Goal: Information Seeking & Learning: Learn about a topic

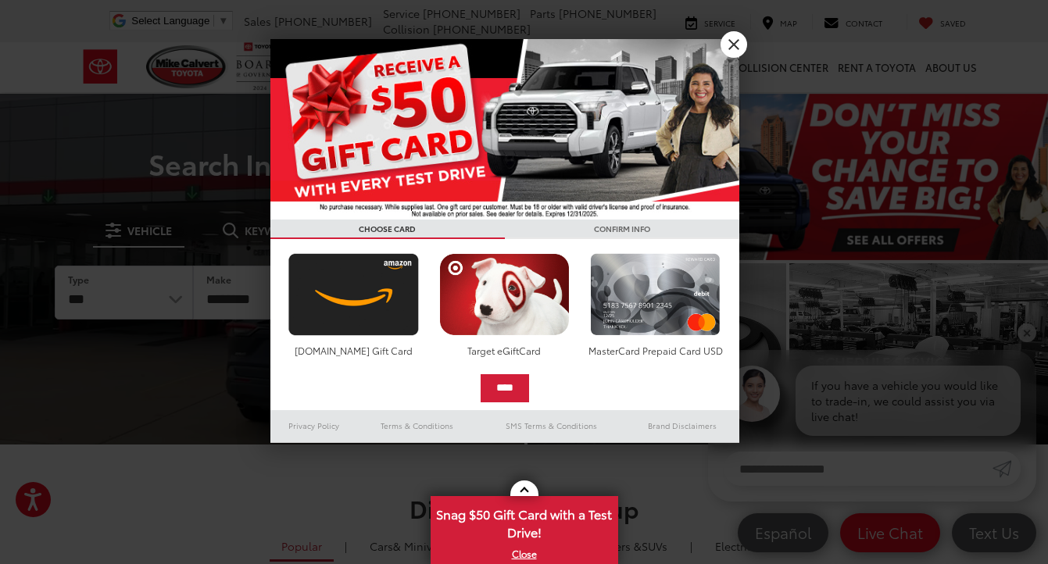
click at [742, 46] on link "X" at bounding box center [733, 44] width 27 height 27
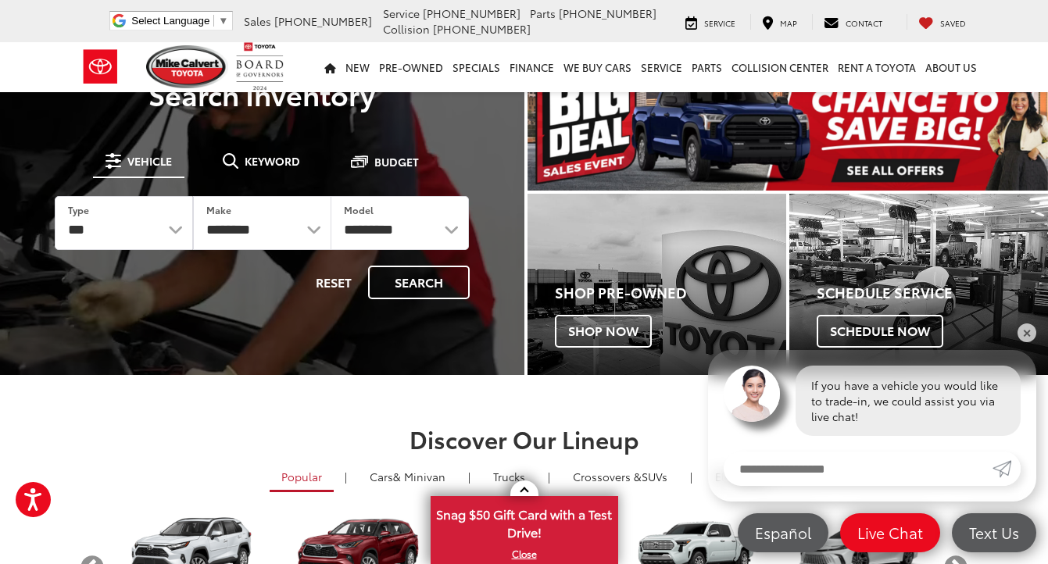
scroll to position [83, 0]
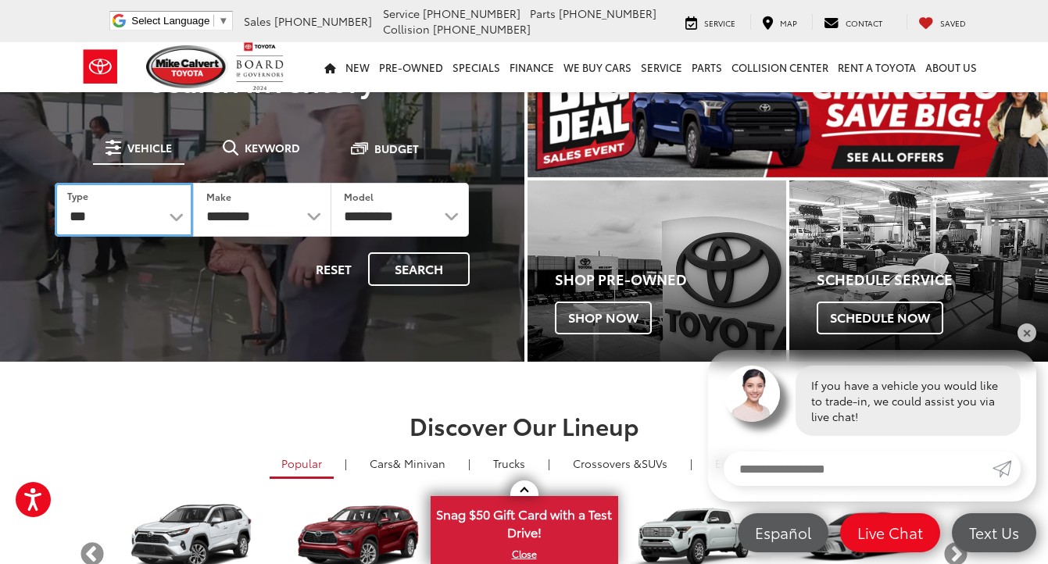
select select "******"
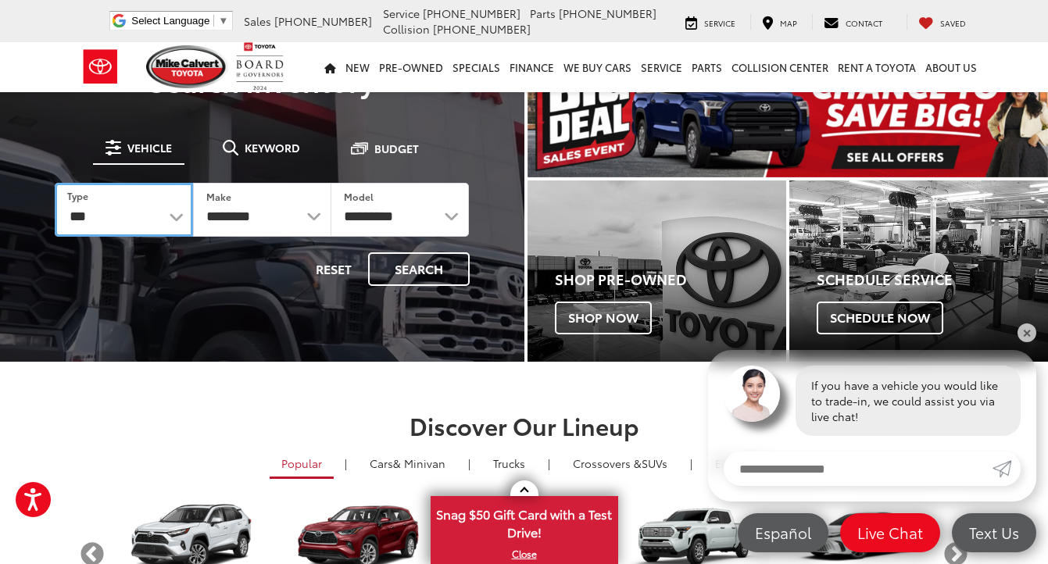
select select "******"
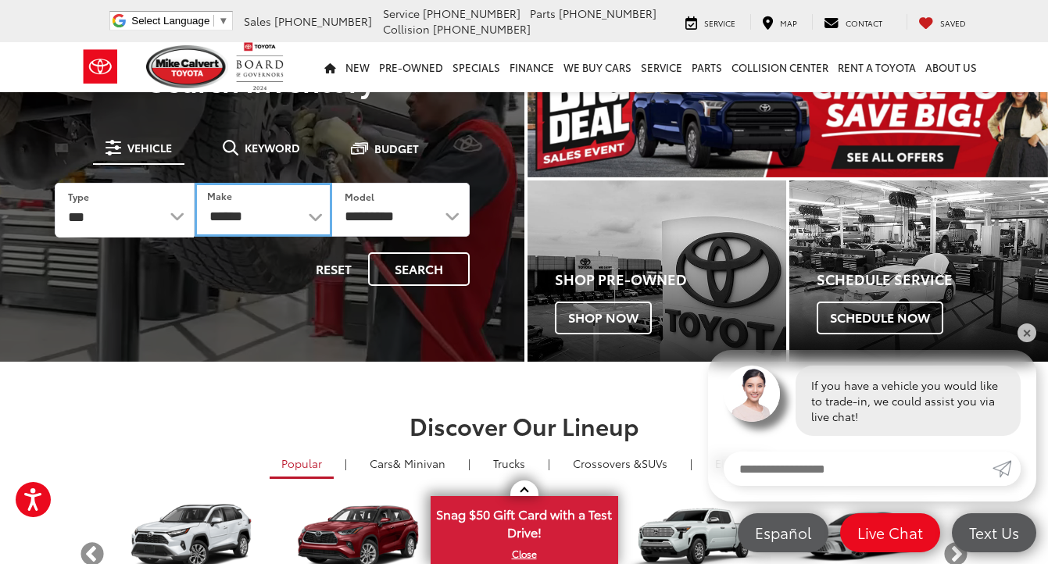
click at [291, 220] on select "******** ******" at bounding box center [263, 210] width 137 height 54
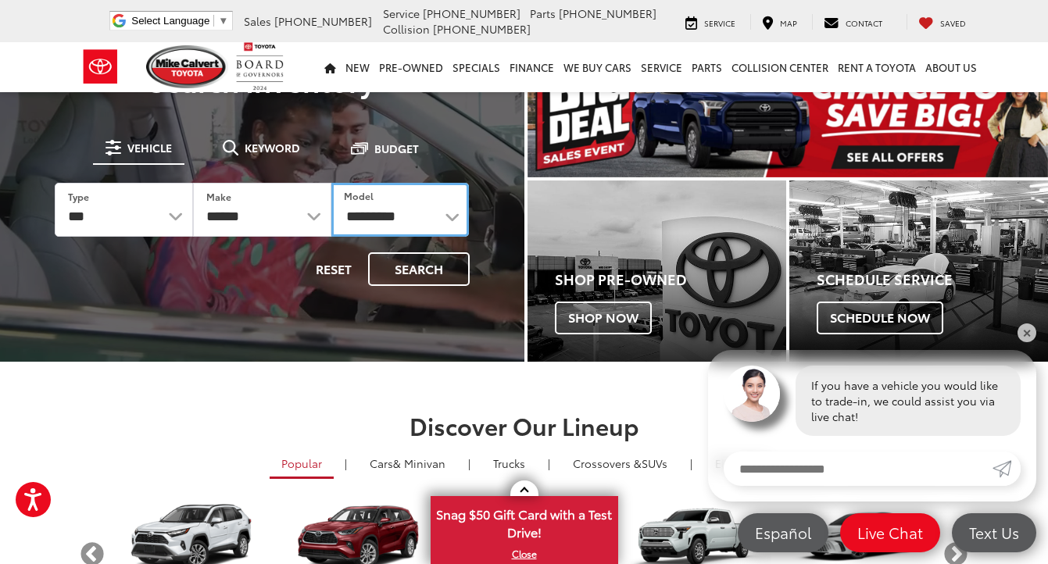
select select "****"
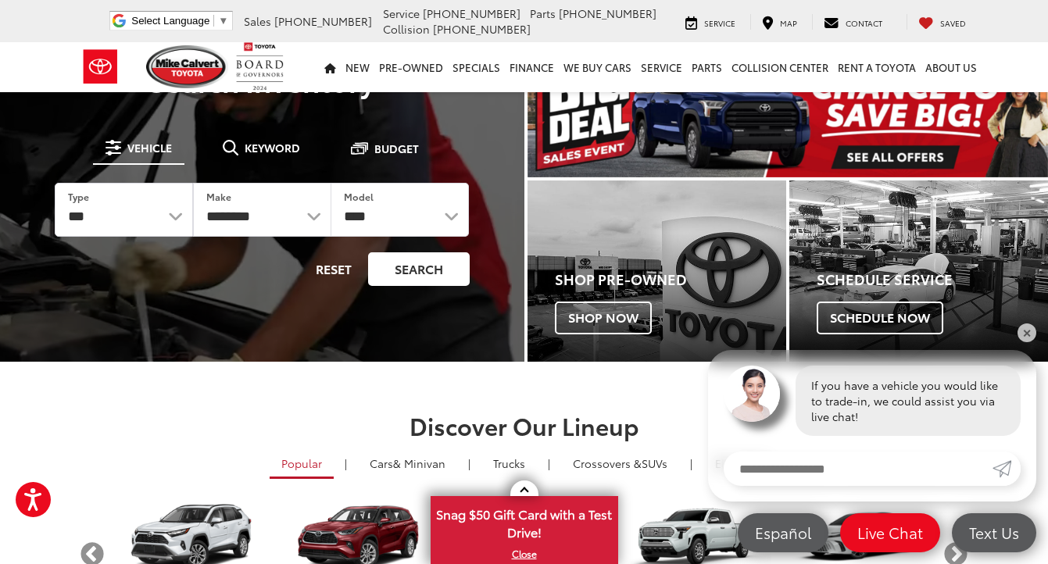
click at [414, 262] on button "Search" at bounding box center [419, 269] width 102 height 34
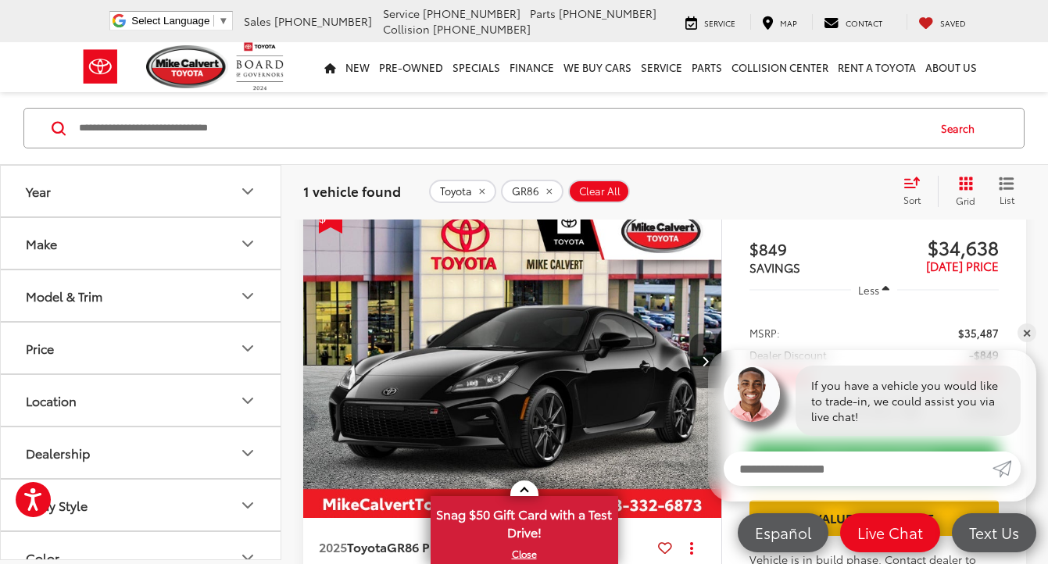
scroll to position [165, 0]
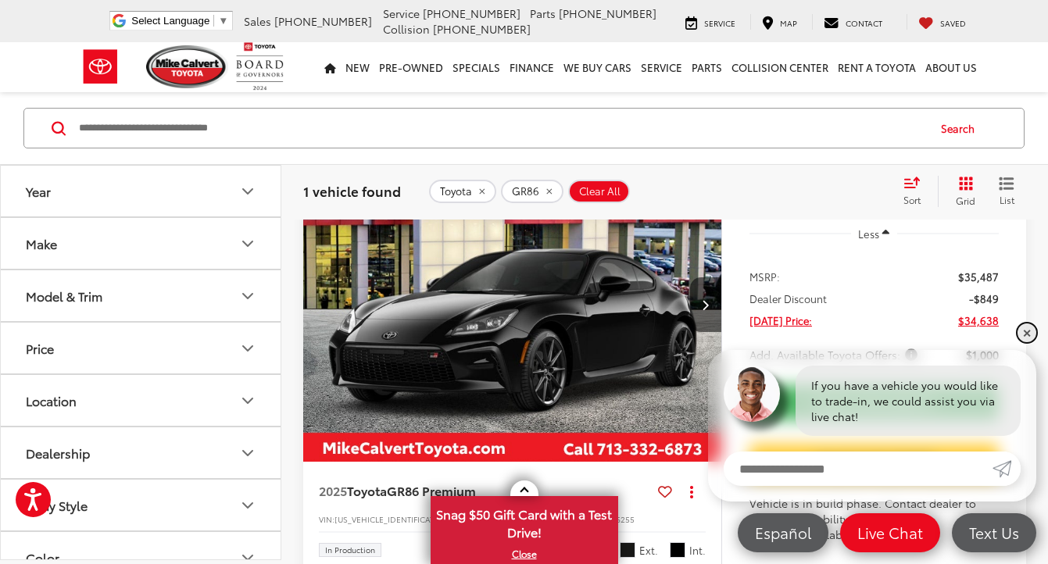
click at [1029, 333] on link "✕" at bounding box center [1026, 332] width 19 height 19
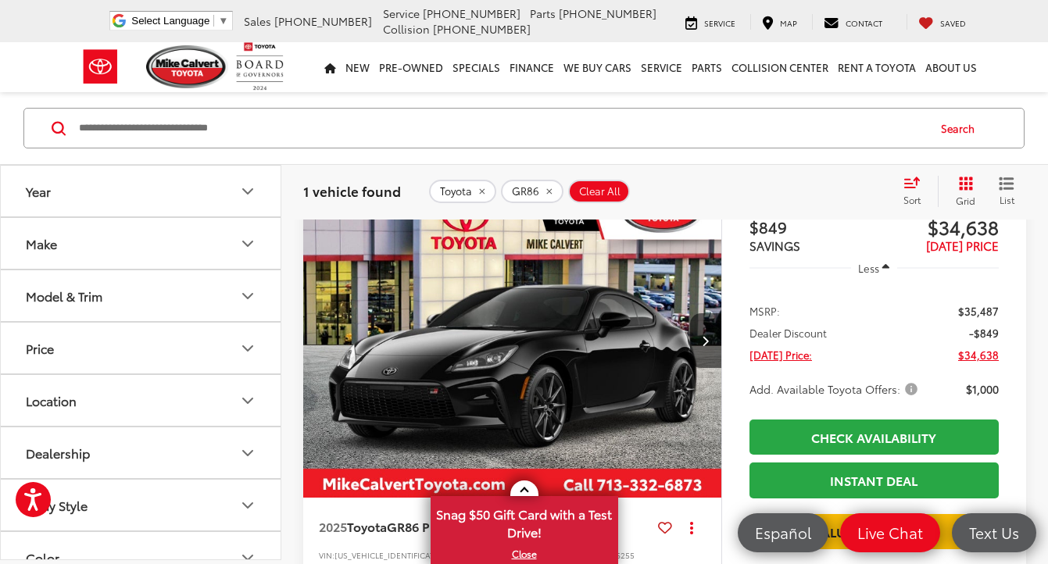
scroll to position [137, 0]
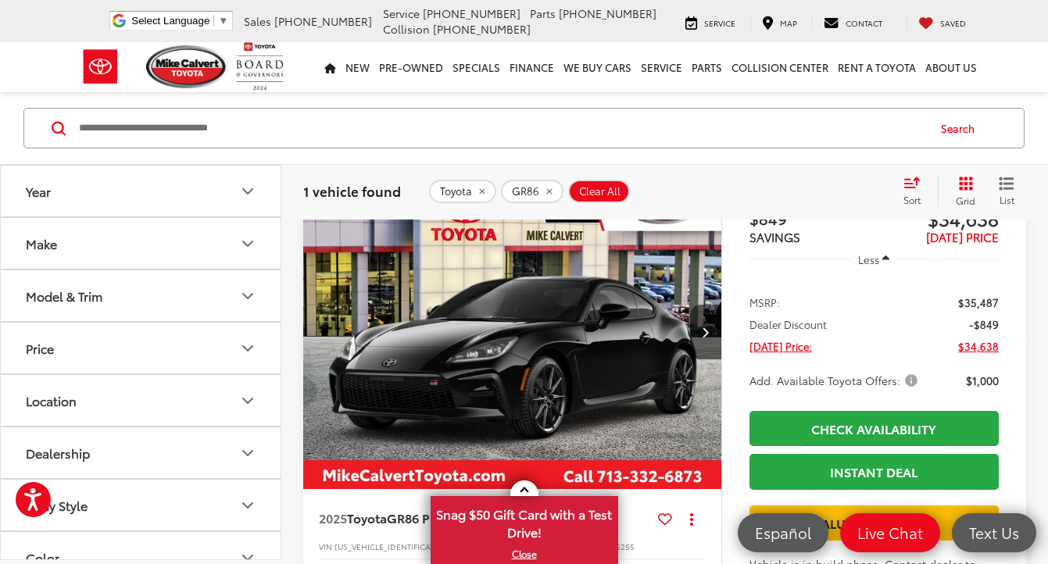
click at [912, 382] on span "Add. Available Toyota Offers:" at bounding box center [834, 381] width 171 height 16
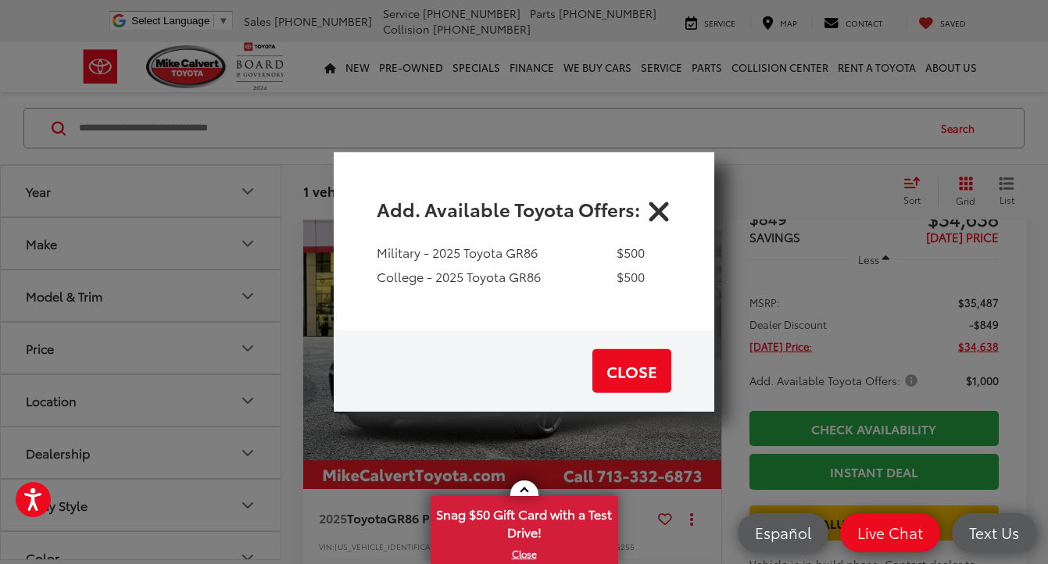
click at [657, 206] on icon "Close" at bounding box center [658, 208] width 25 height 25
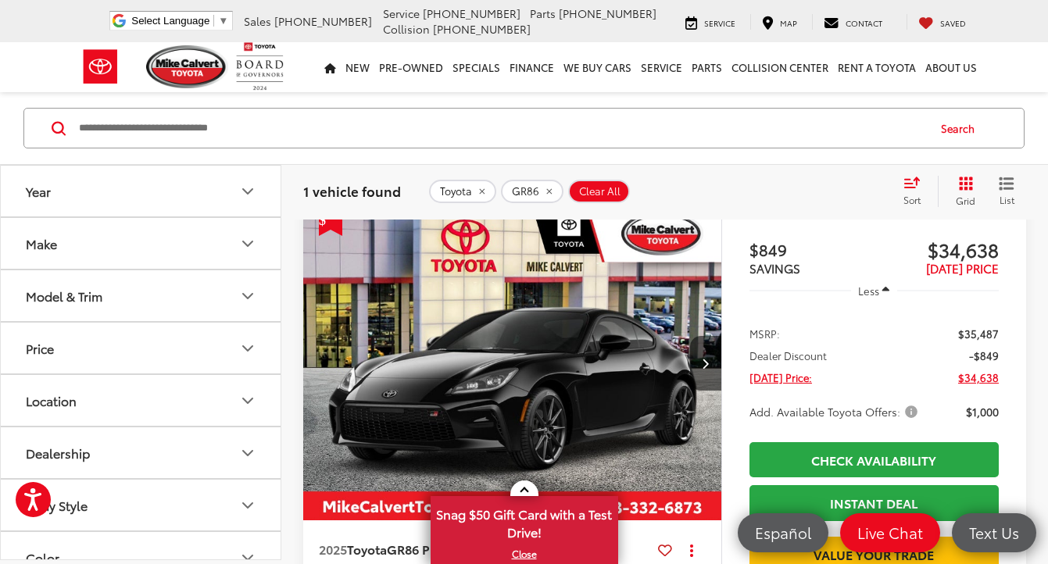
scroll to position [70, 0]
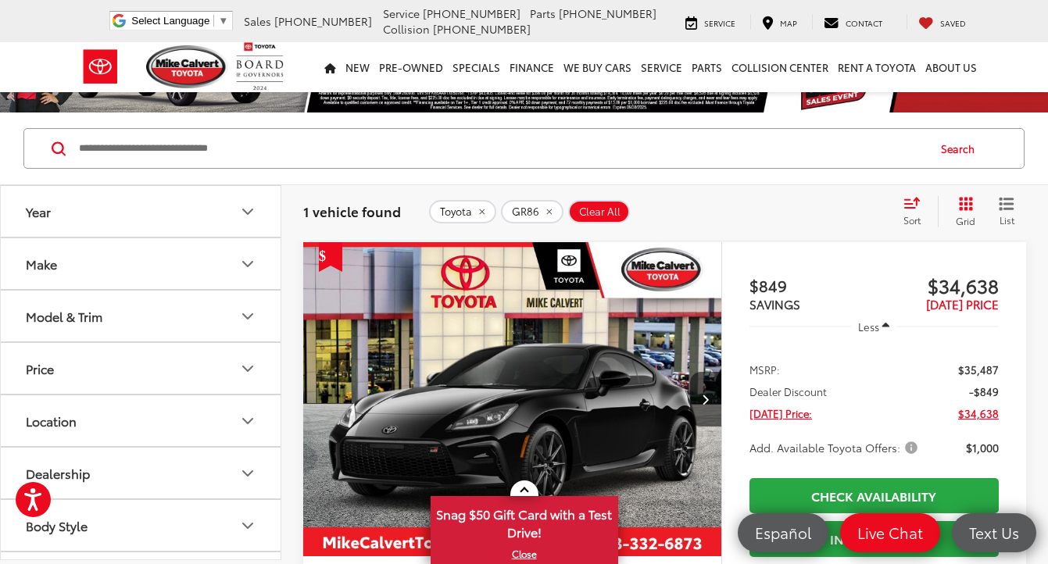
click at [886, 325] on icon "button" at bounding box center [885, 326] width 7 height 12
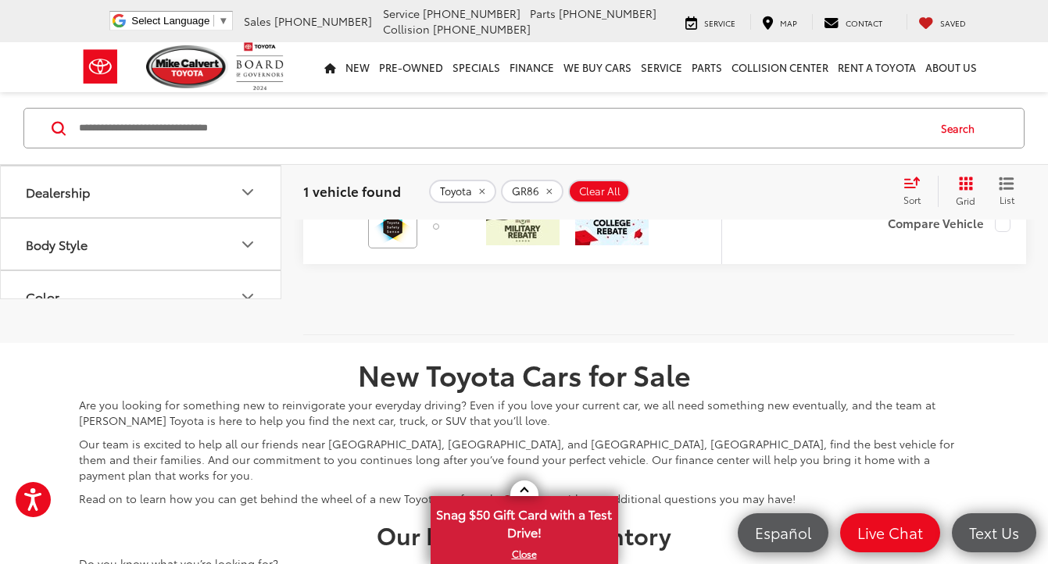
scroll to position [336, 0]
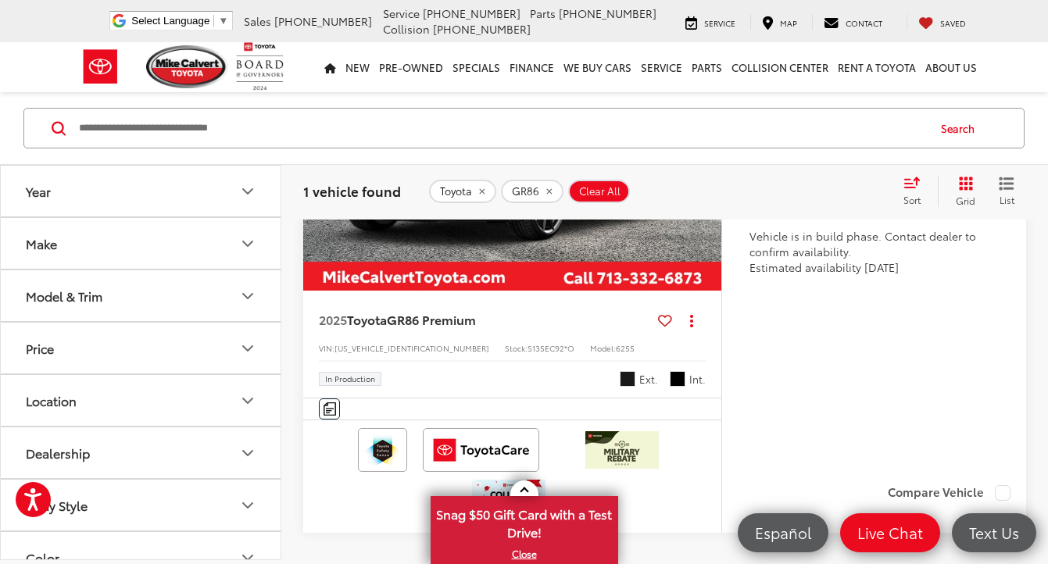
click at [466, 331] on div "2025 Toyota GR86 Premium Copy Link Share Print View Details VIN: JF1ZNBE13S9760…" at bounding box center [512, 344] width 418 height 107
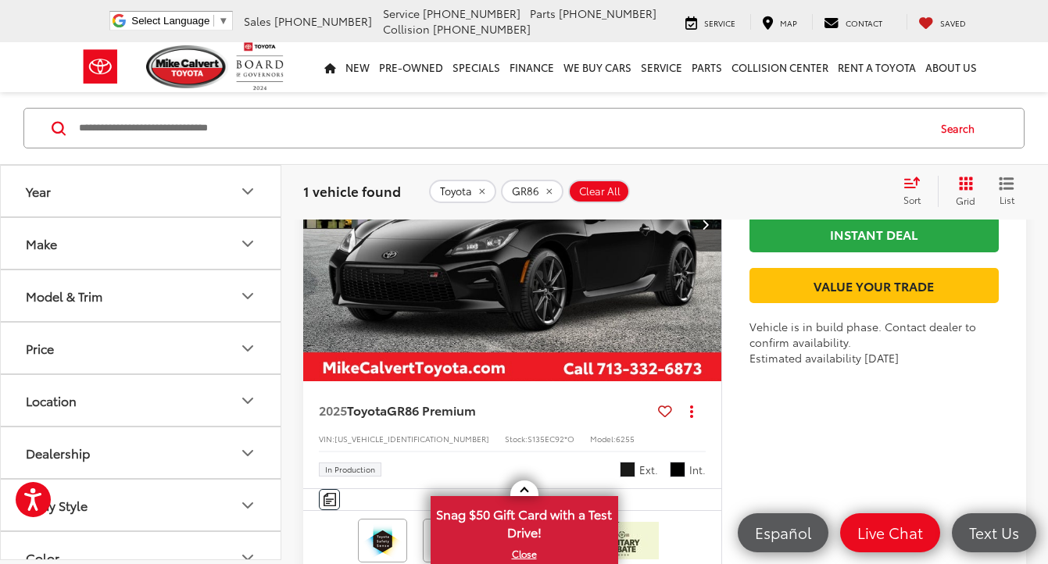
scroll to position [145, 0]
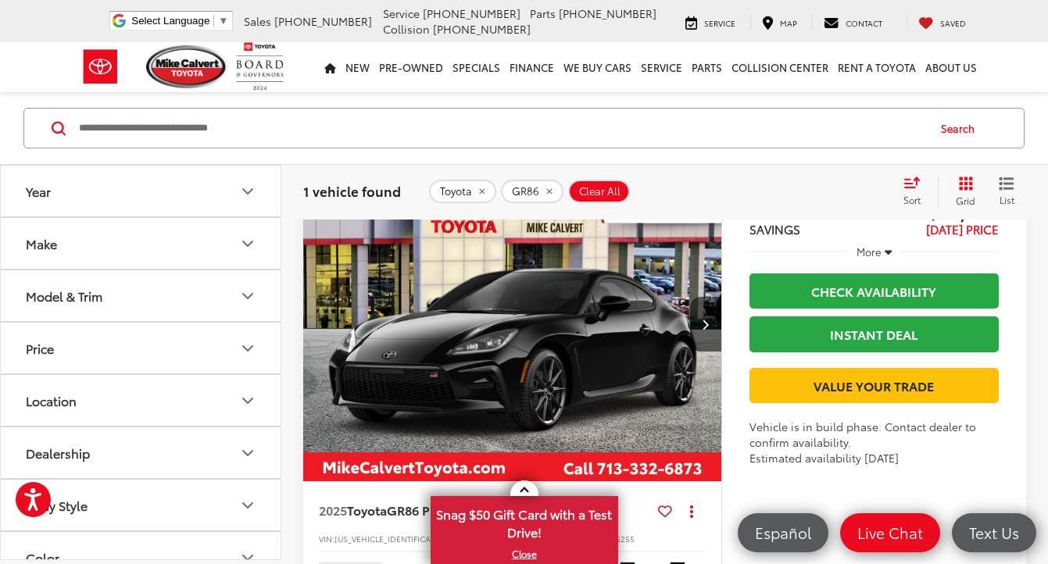
click at [472, 334] on img "2025 Toyota GR86 GR86 Premium 0" at bounding box center [512, 324] width 420 height 315
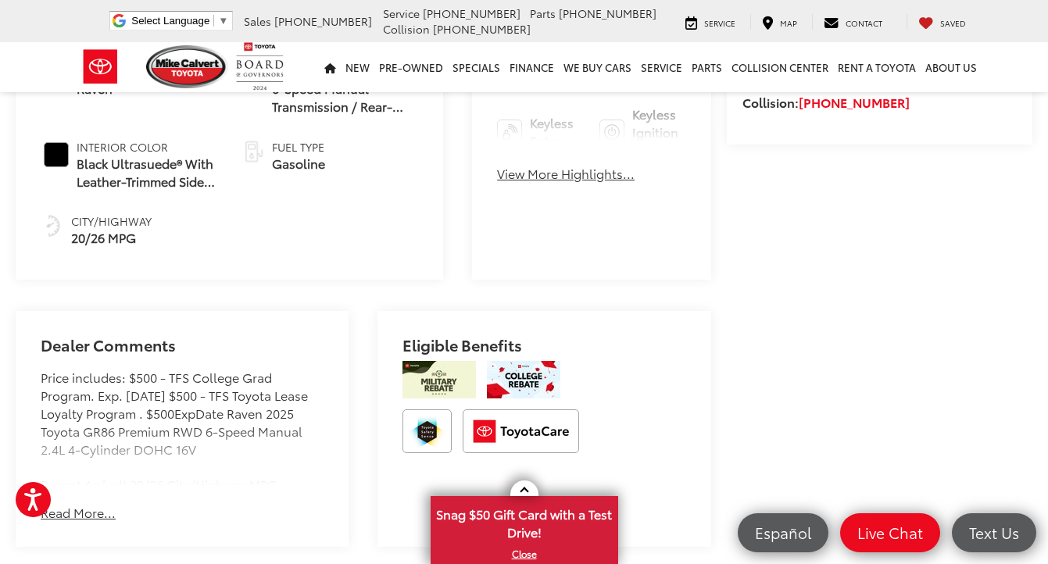
scroll to position [855, 0]
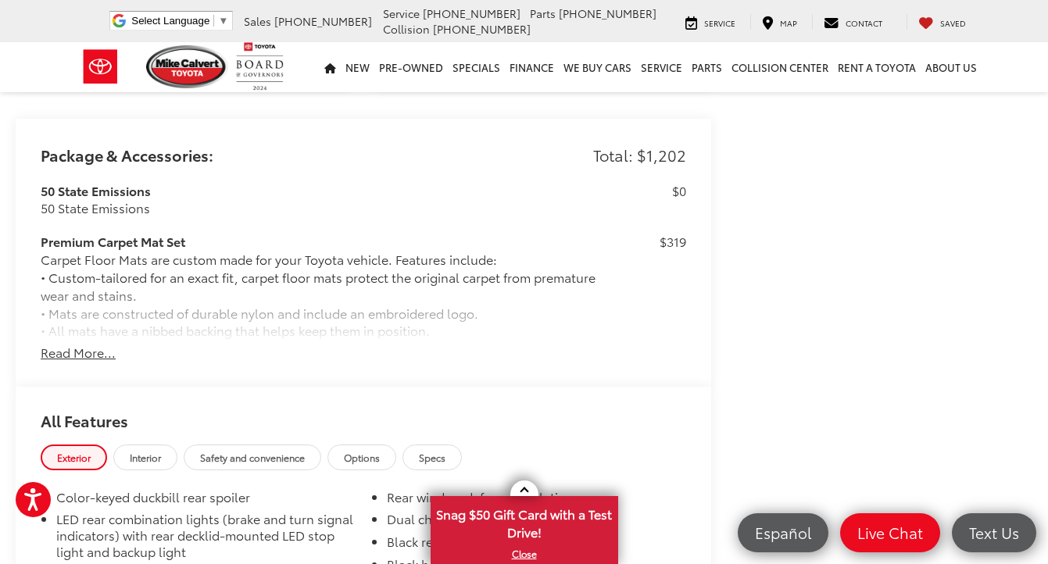
click at [69, 351] on button "Read More..." at bounding box center [78, 353] width 75 height 18
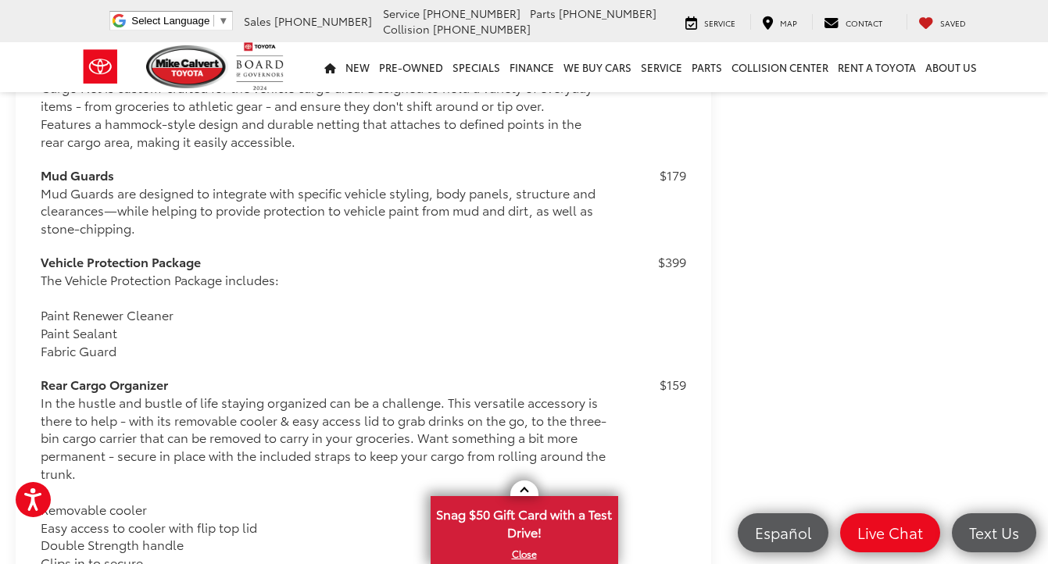
scroll to position [1703, 0]
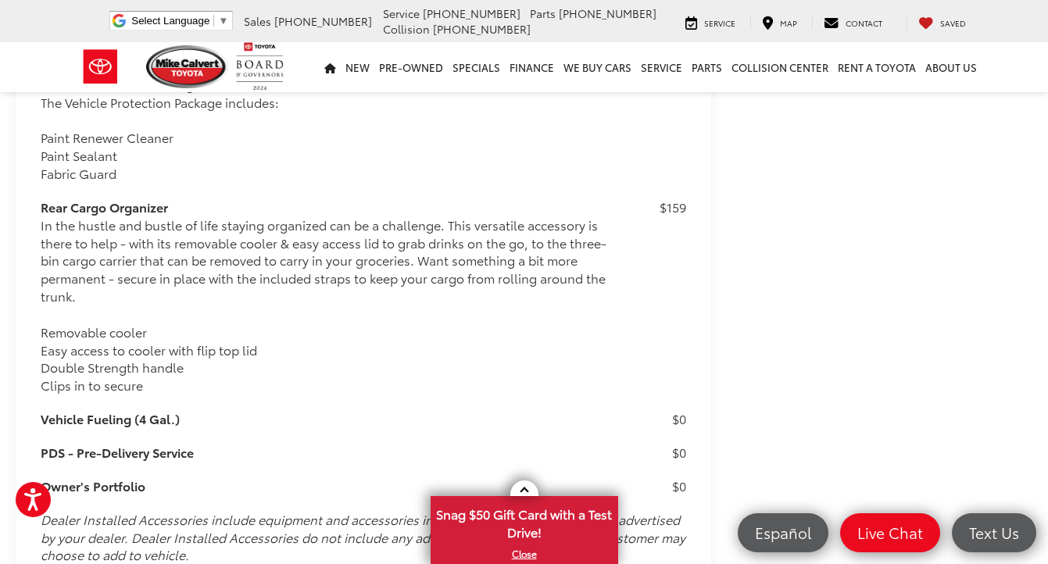
click at [198, 365] on div "In the hustle and bustle of life staying organized can be a challenge. This ver…" at bounding box center [324, 305] width 567 height 178
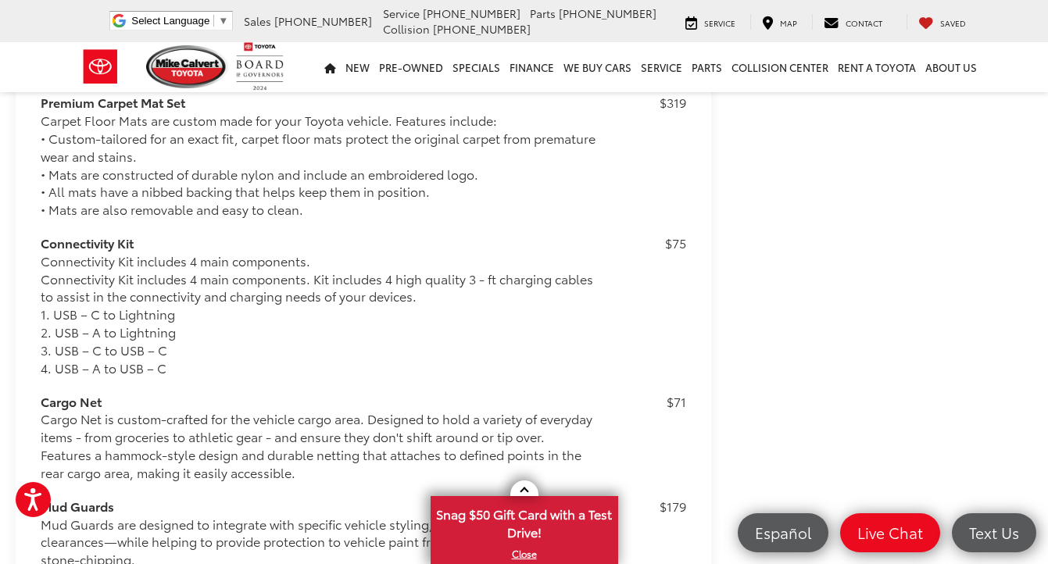
scroll to position [1248, 0]
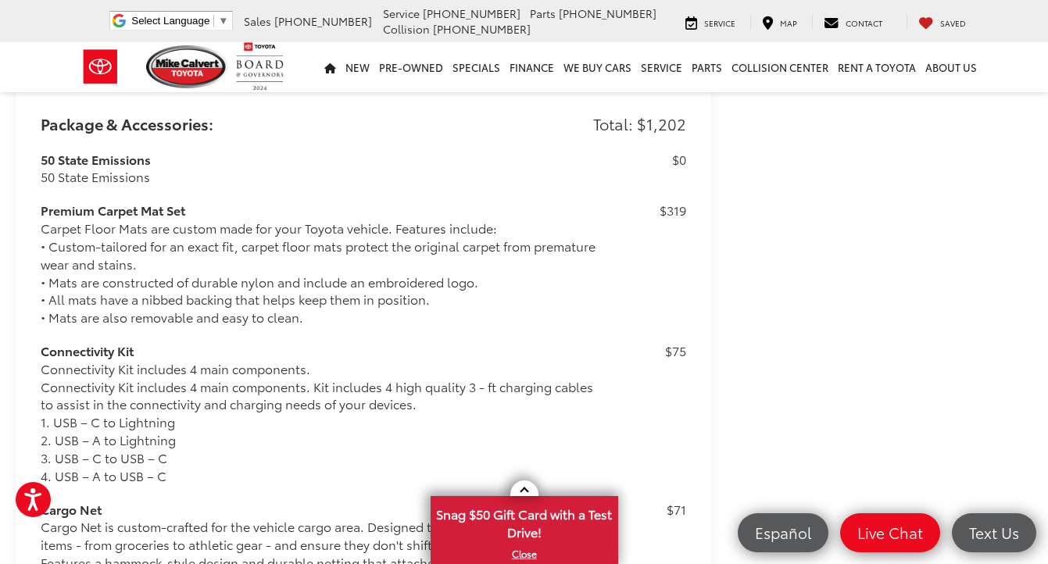
drag, startPoint x: 92, startPoint y: 206, endPoint x: 157, endPoint y: 334, distance: 142.9
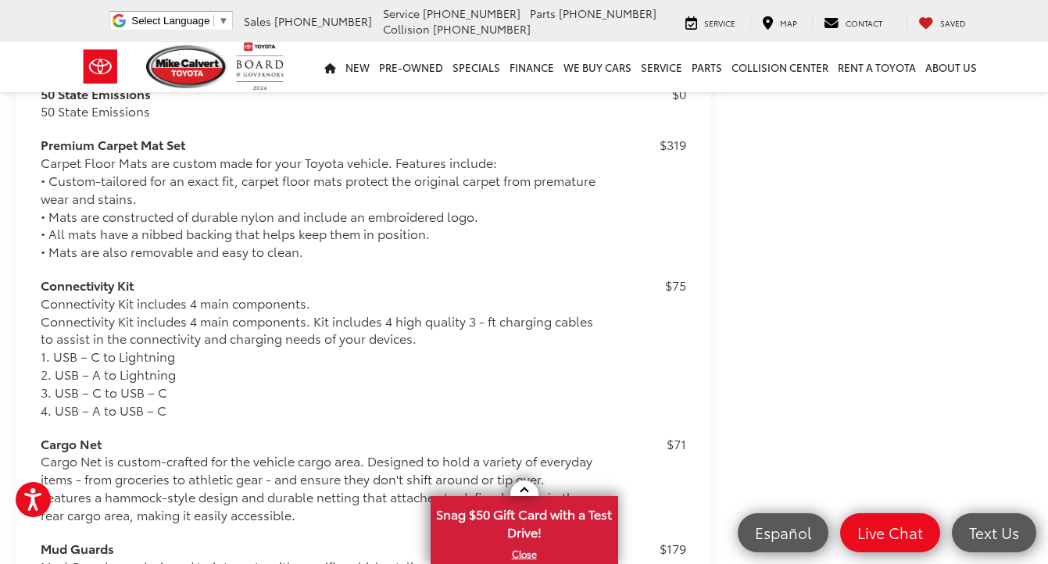
scroll to position [1349, 0]
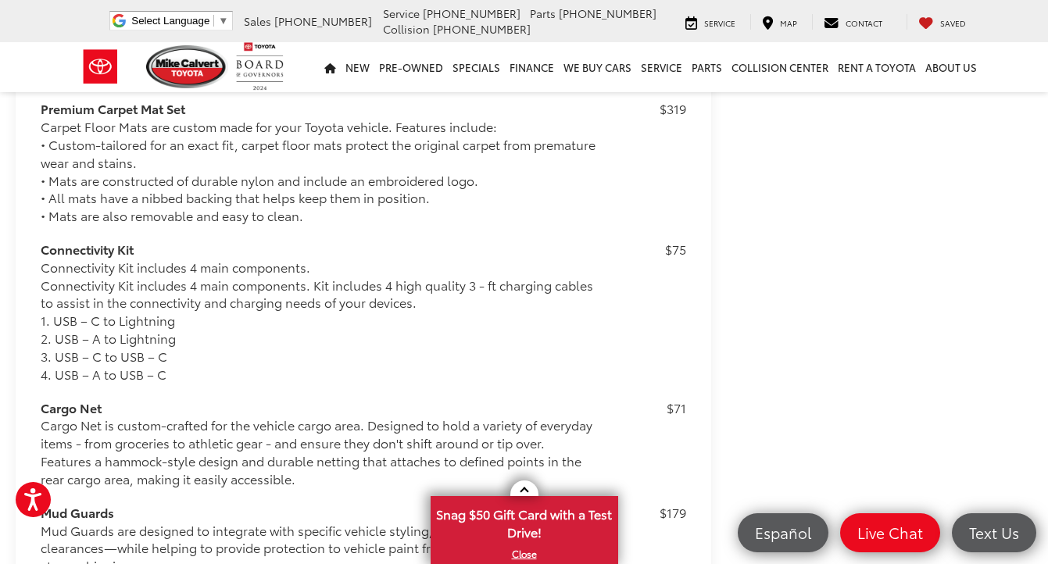
click at [127, 266] on div "Connectivity Kit includes 4 main components. Connectivity Kit includes 4 main c…" at bounding box center [324, 321] width 567 height 125
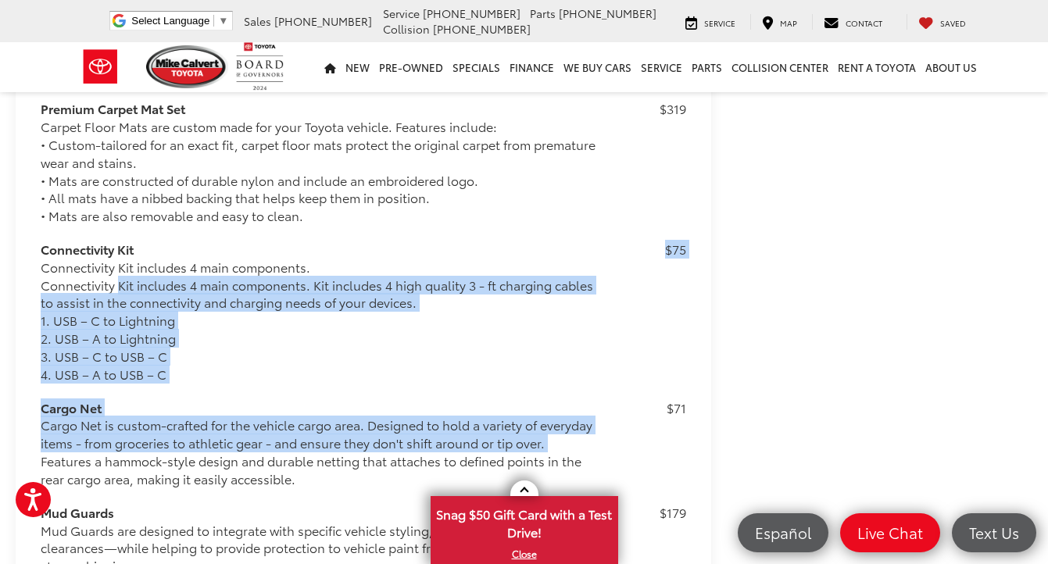
drag, startPoint x: 127, startPoint y: 266, endPoint x: 155, endPoint y: 449, distance: 185.0
click at [155, 448] on div "50 State Emissions 50 State Emissions $0 Premium Carpet Mat Set Carpet Floor Ma…" at bounding box center [363, 567] width 645 height 1037
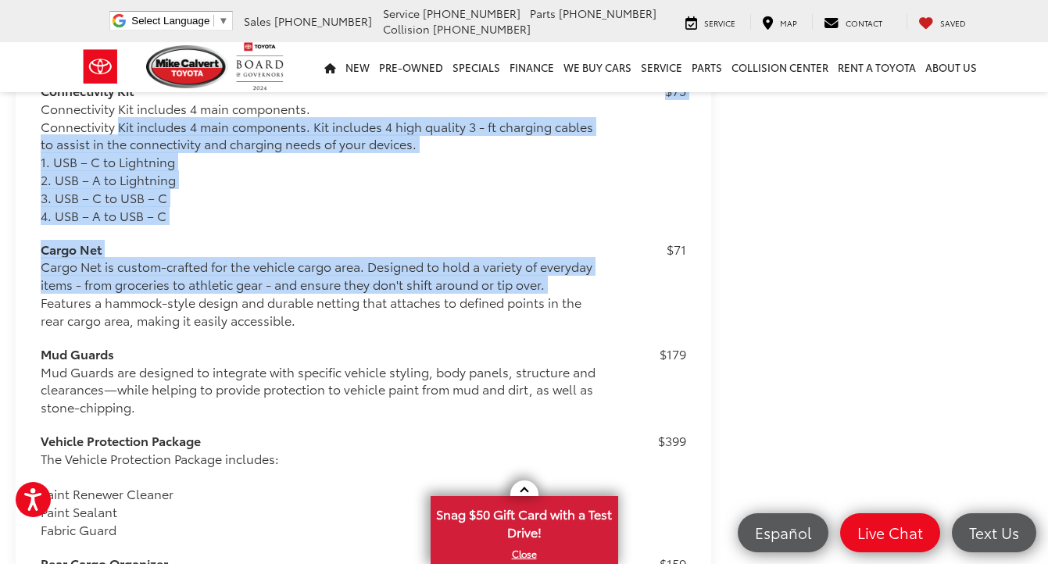
scroll to position [1536, 0]
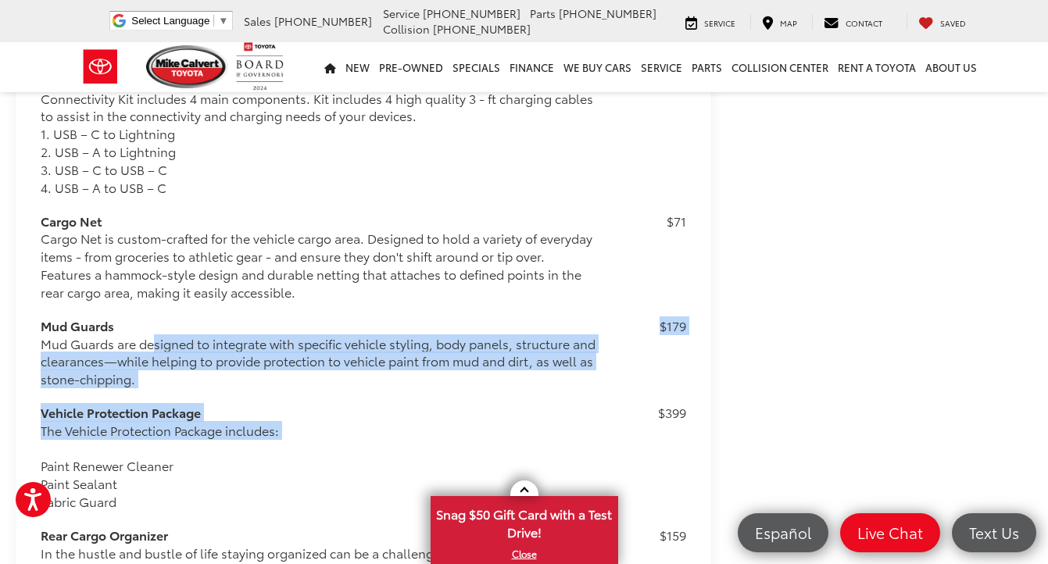
drag, startPoint x: 145, startPoint y: 345, endPoint x: 180, endPoint y: 515, distance: 173.7
click at [179, 505] on div "50 State Emissions 50 State Emissions $0 Premium Carpet Mat Set Carpet Floor Ma…" at bounding box center [363, 381] width 645 height 1037
click at [180, 515] on div "50 State Emissions 50 State Emissions $0 Premium Carpet Mat Set Carpet Floor Ma…" at bounding box center [363, 381] width 645 height 1037
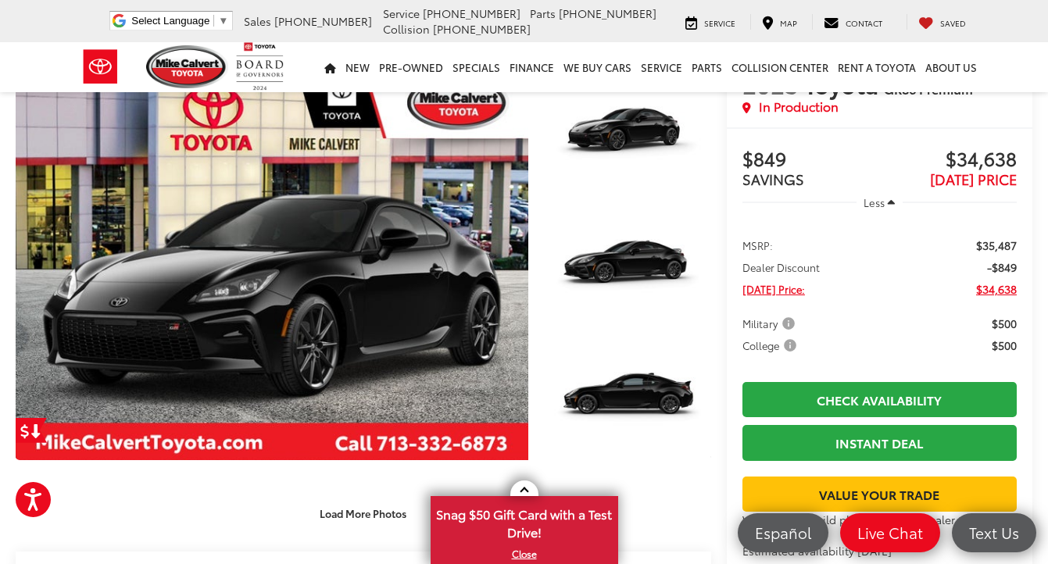
scroll to position [129, 0]
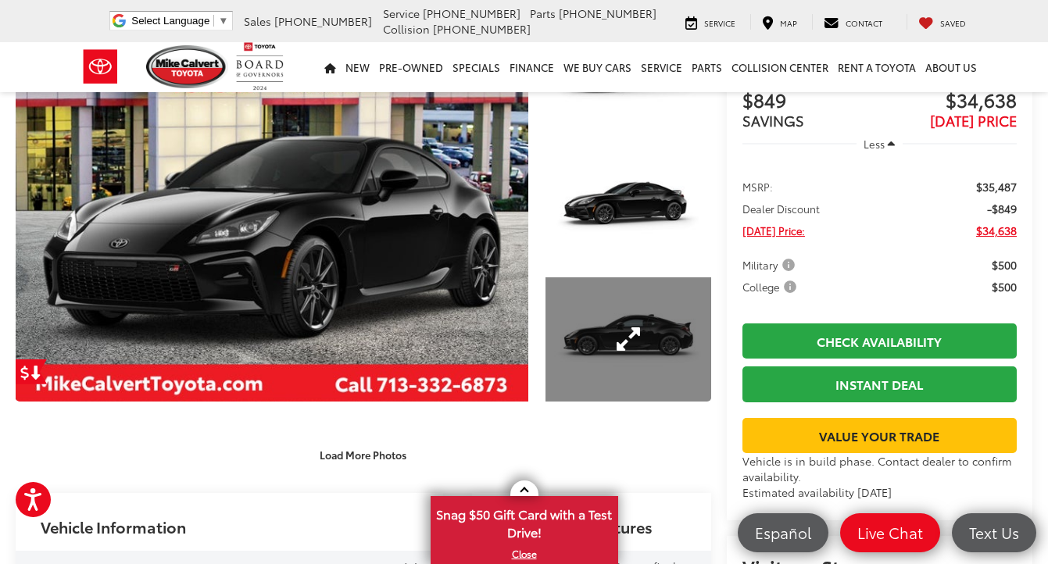
click at [575, 316] on link "Expand Photo 3" at bounding box center [628, 339] width 166 height 124
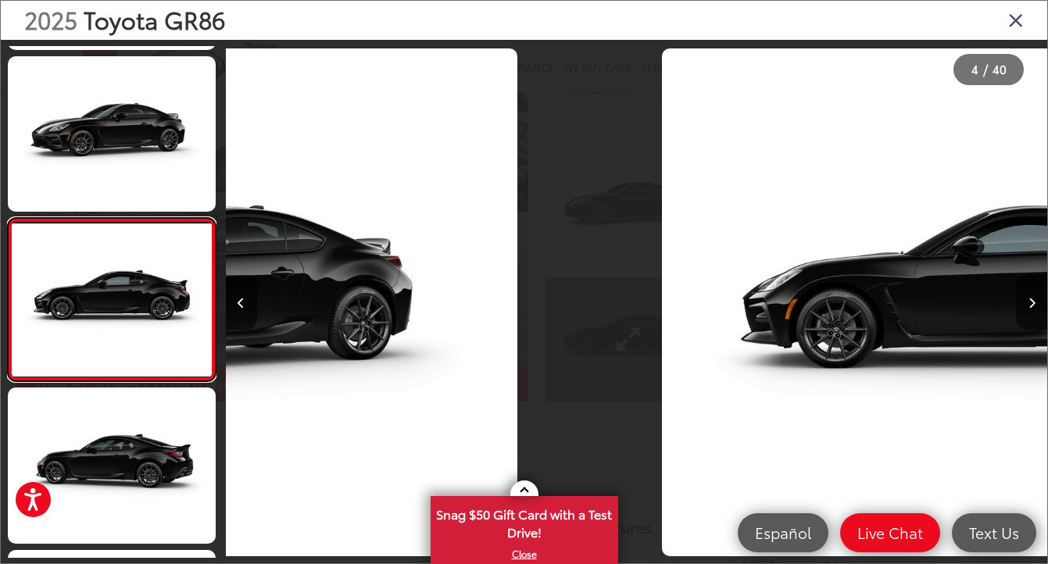
scroll to position [0, 2464]
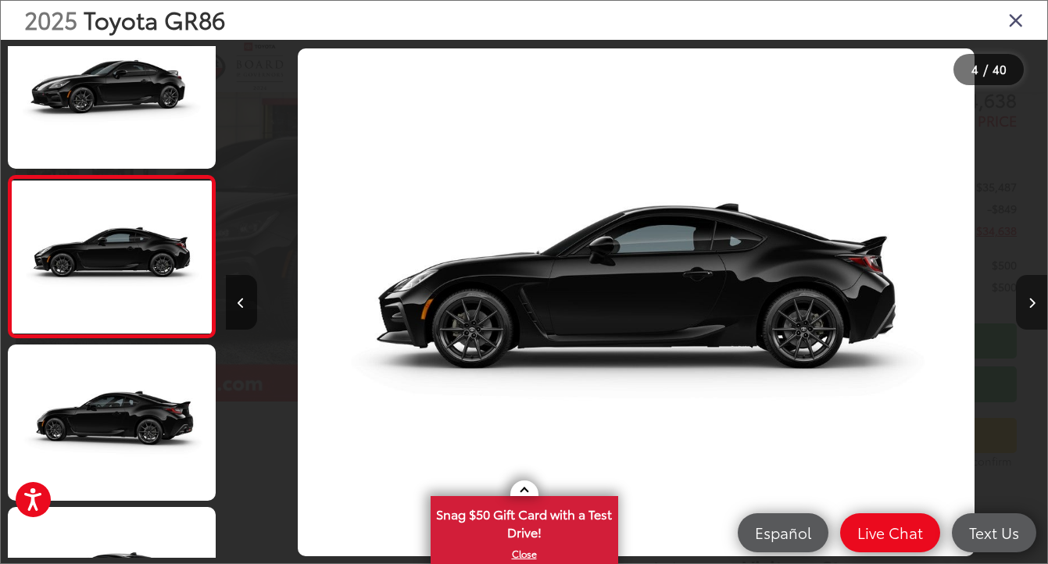
click at [1039, 310] on button "Next image" at bounding box center [1031, 302] width 31 height 55
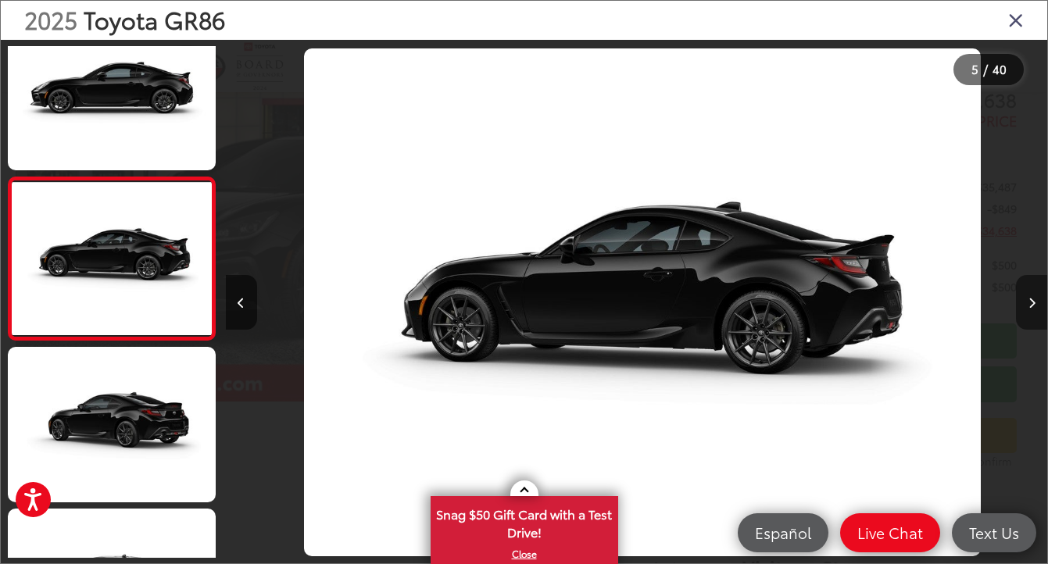
scroll to position [0, 3285]
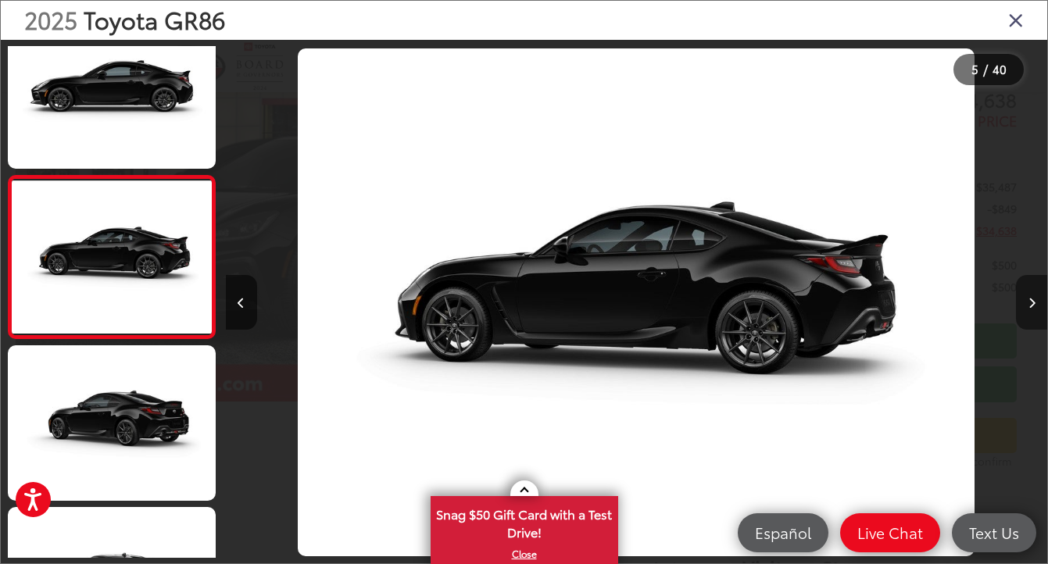
click at [1039, 310] on button "Next image" at bounding box center [1031, 302] width 31 height 55
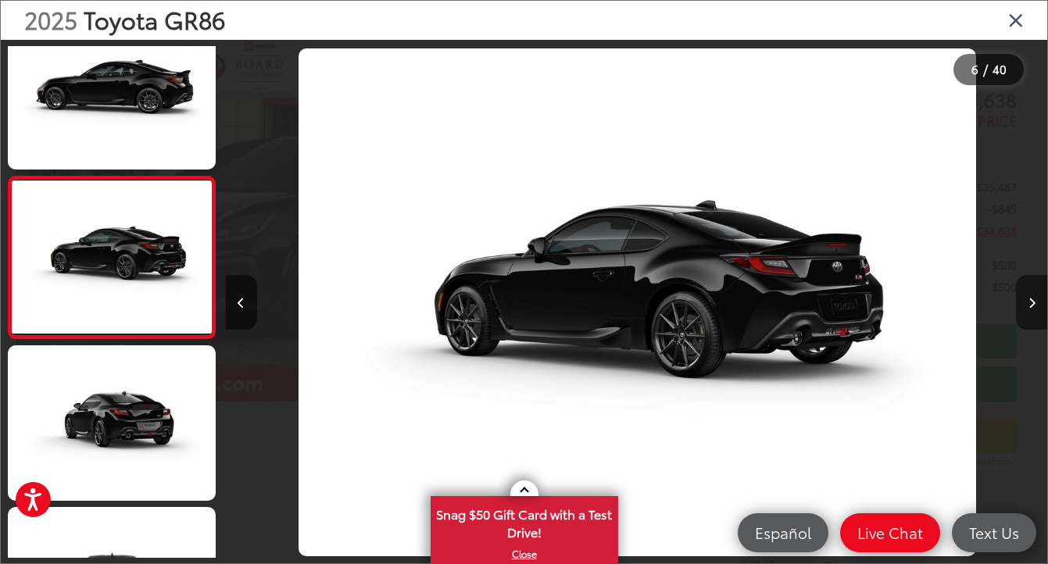
scroll to position [0, 4106]
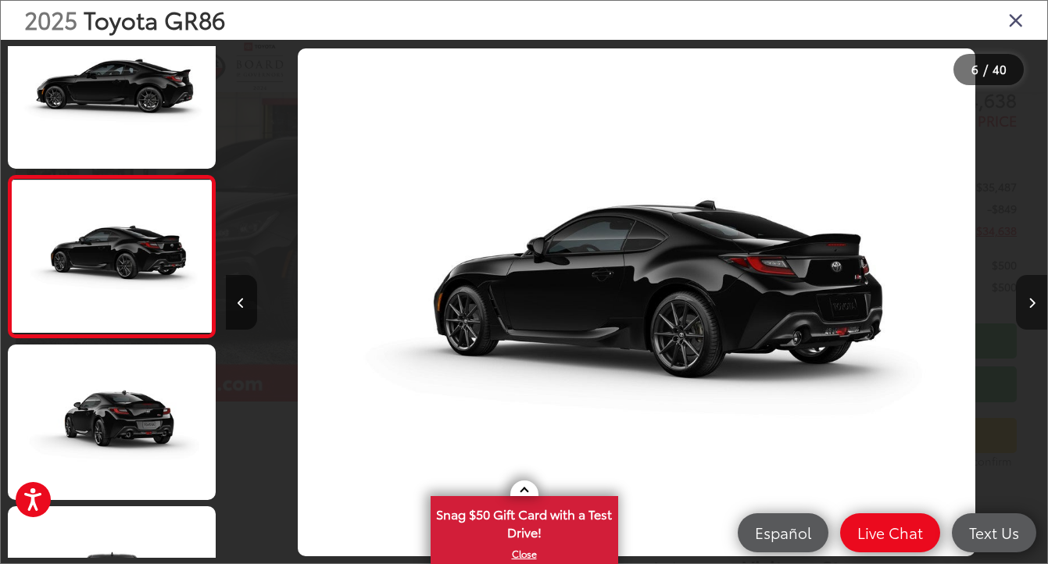
click at [1039, 310] on button "Next image" at bounding box center [1031, 302] width 31 height 55
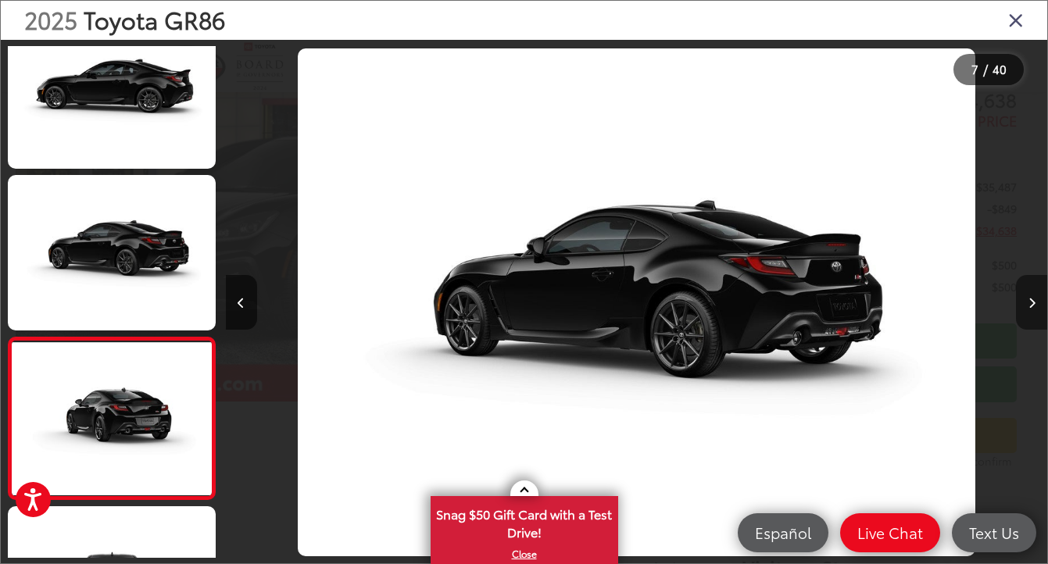
scroll to position [0, 4927]
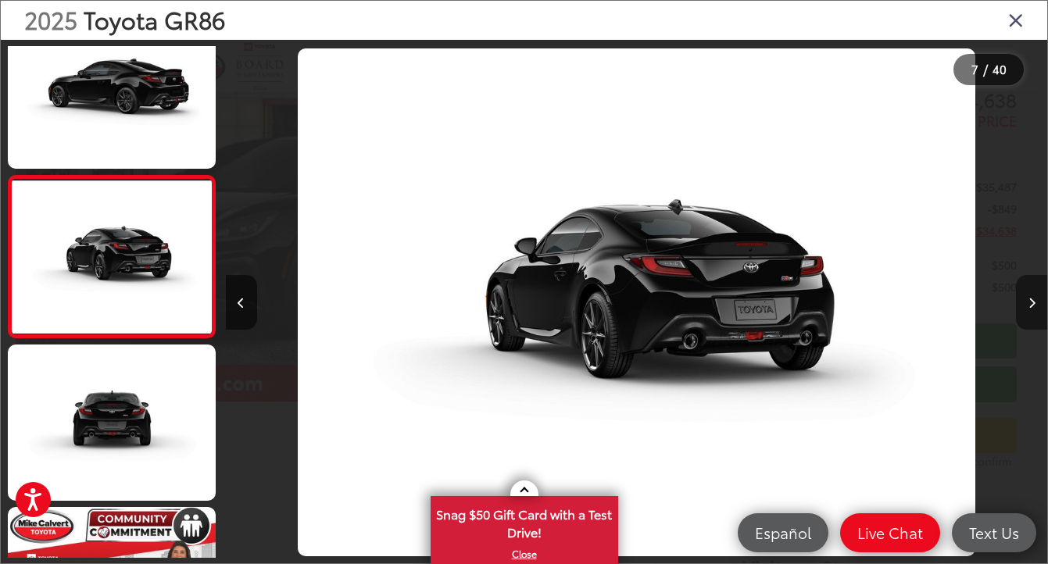
click at [1039, 310] on button "Next image" at bounding box center [1031, 302] width 31 height 55
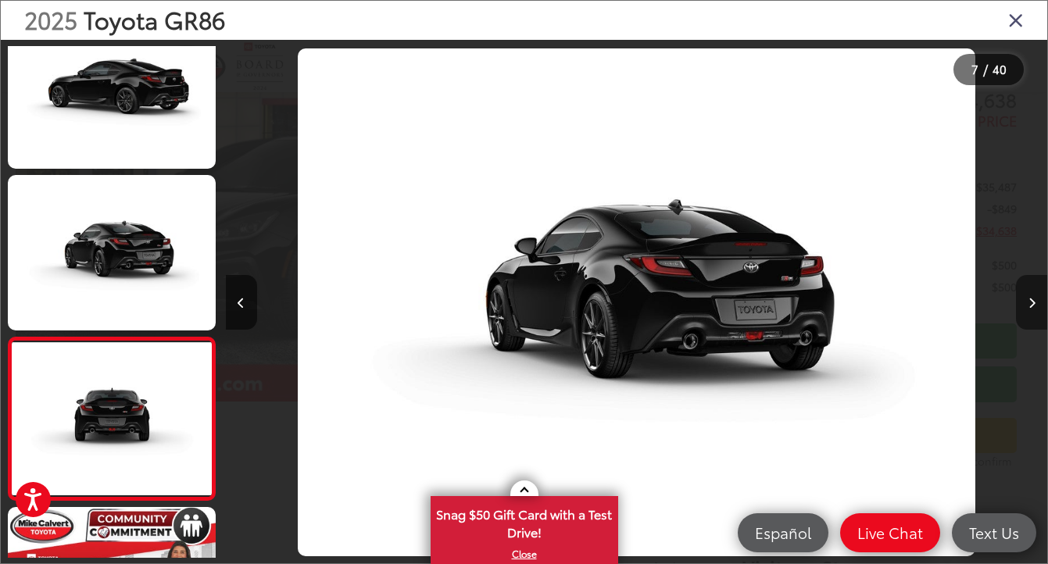
scroll to position [0, 5748]
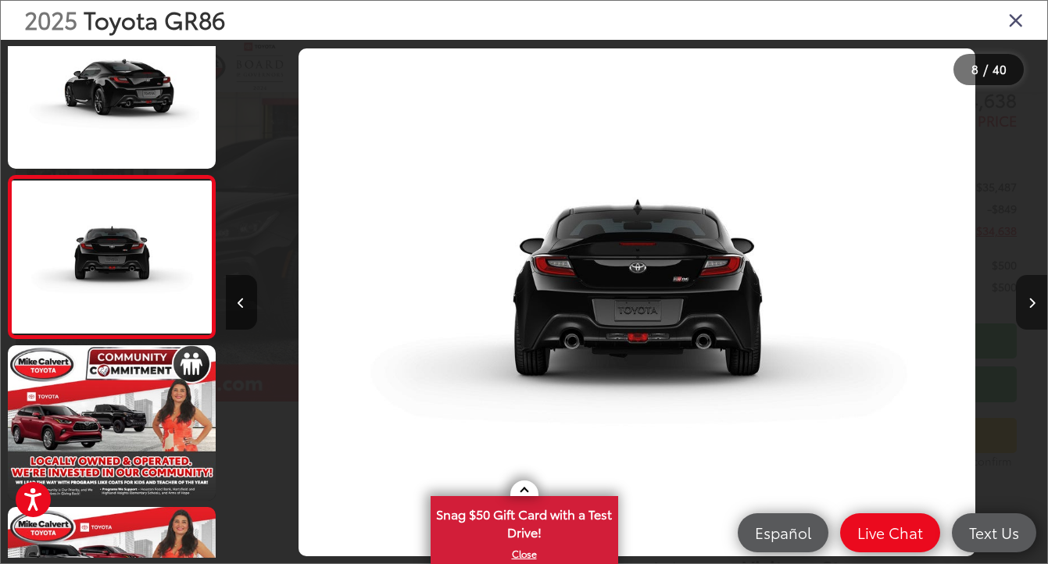
click at [1039, 310] on button "Next image" at bounding box center [1031, 302] width 31 height 55
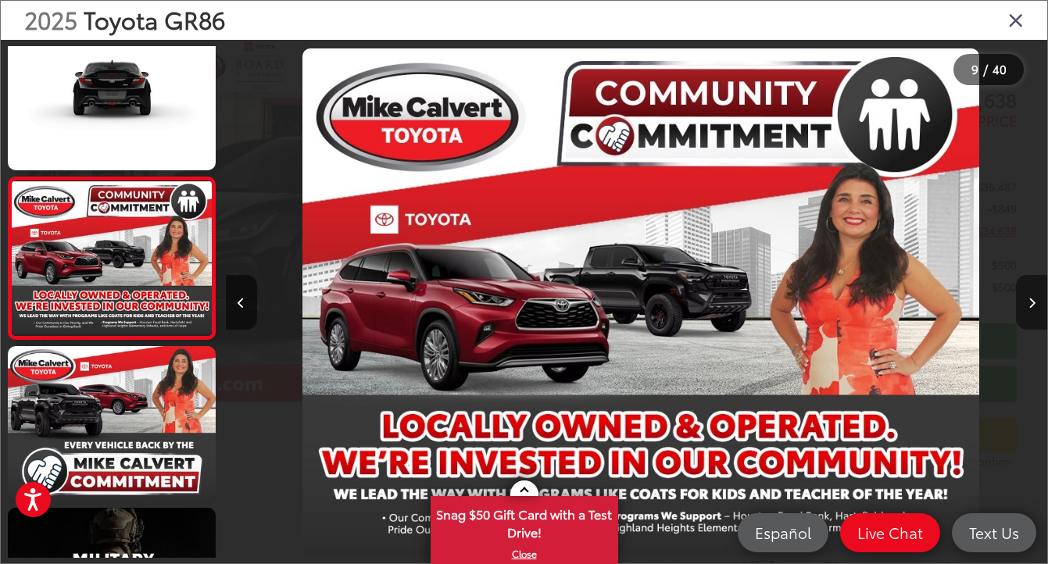
scroll to position [0, 6570]
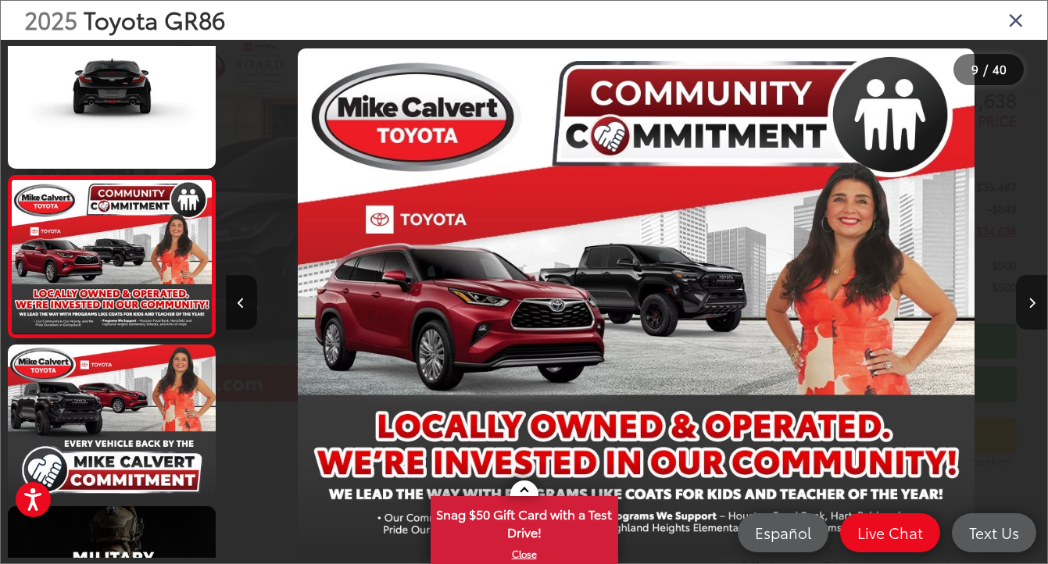
click at [1039, 310] on button "Next image" at bounding box center [1031, 302] width 31 height 55
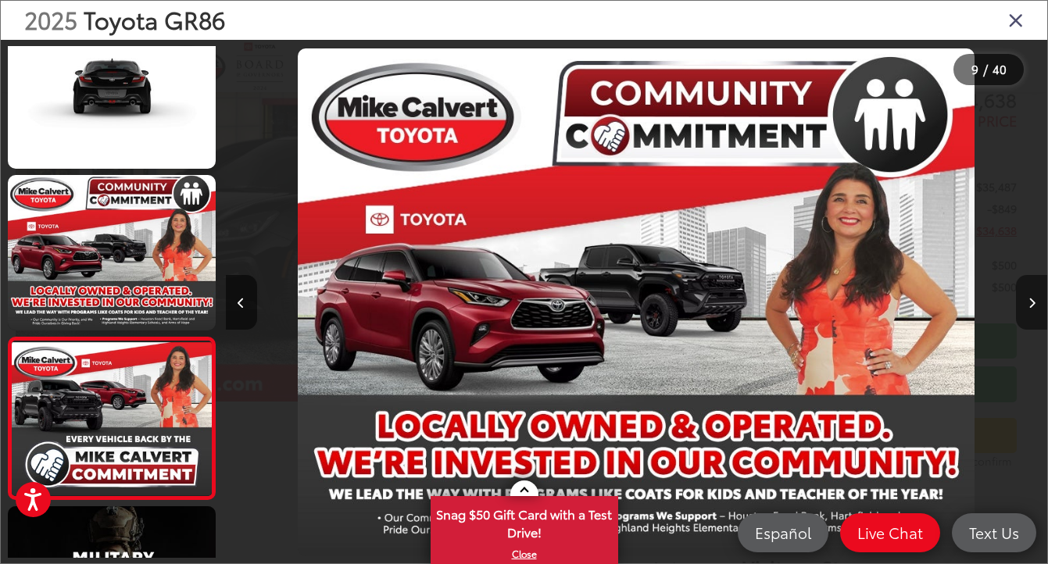
scroll to position [0, 7391]
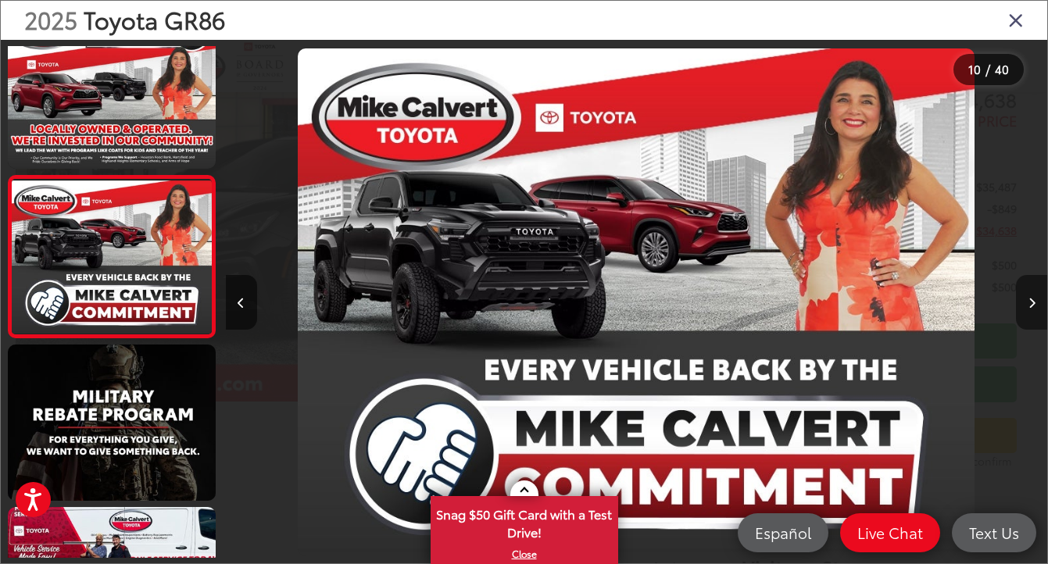
click at [1039, 310] on button "Next image" at bounding box center [1031, 302] width 31 height 55
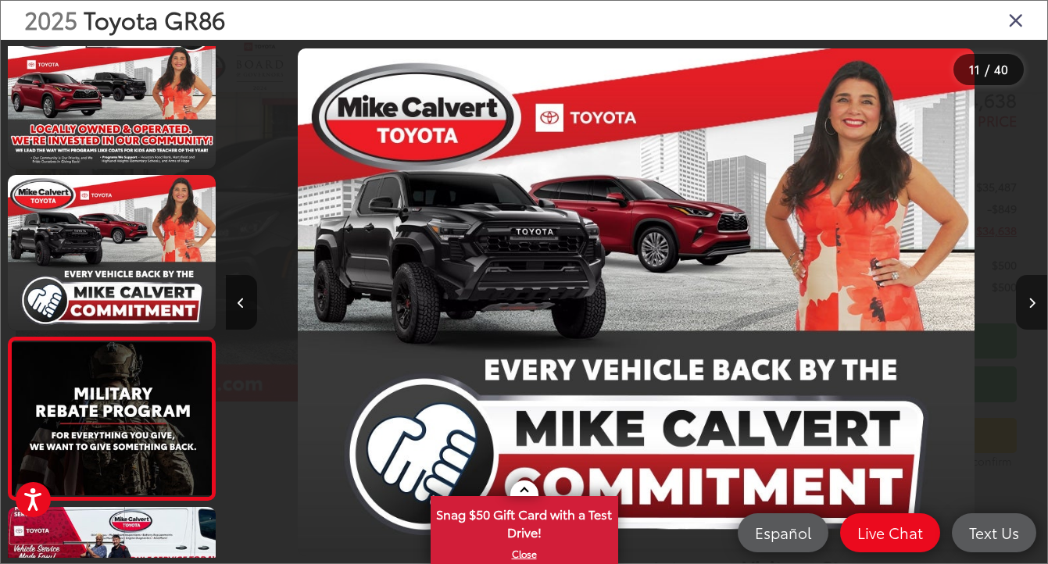
scroll to position [0, 0]
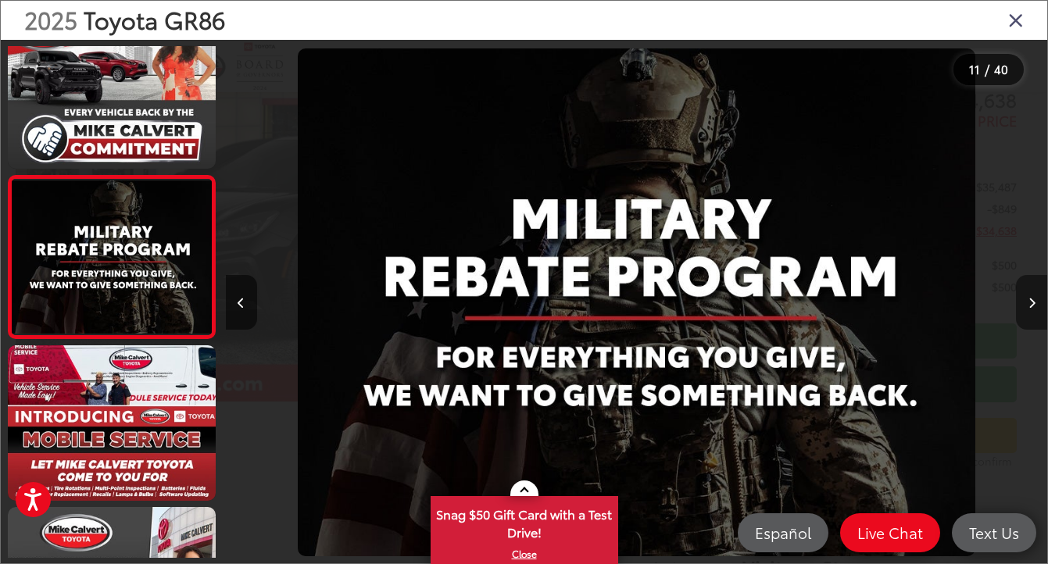
click at [1039, 310] on button "Next image" at bounding box center [1031, 302] width 31 height 55
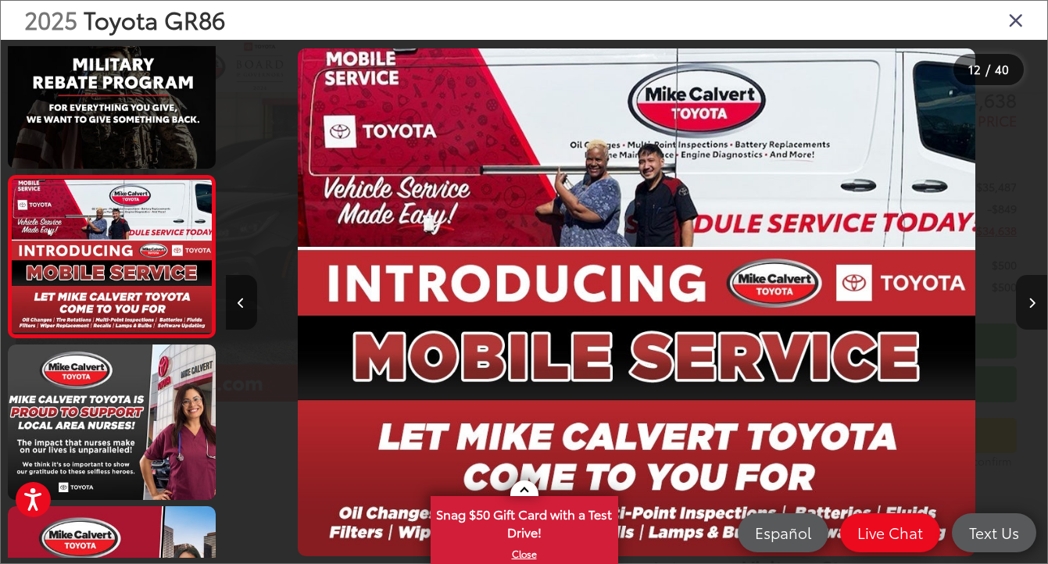
click at [1039, 310] on button "Next image" at bounding box center [1031, 302] width 31 height 55
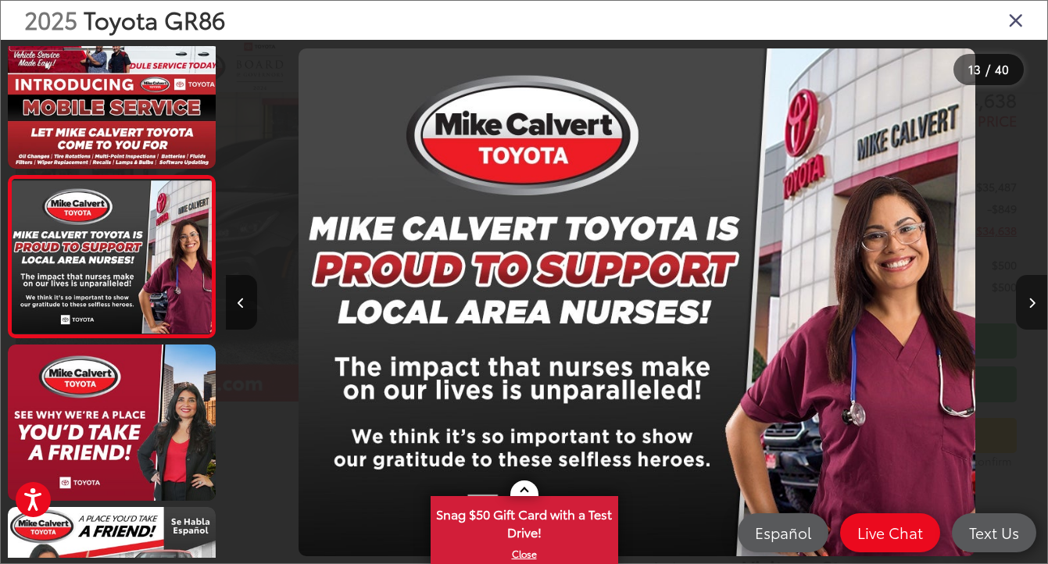
click at [1039, 310] on button "Next image" at bounding box center [1031, 302] width 31 height 55
